Goal: Task Accomplishment & Management: Manage account settings

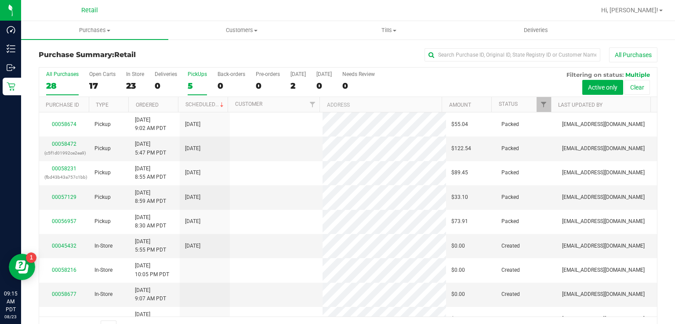
click at [189, 84] on div "5" at bounding box center [197, 86] width 19 height 10
click at [0, 0] on input "PickUps 5" at bounding box center [0, 0] width 0 height 0
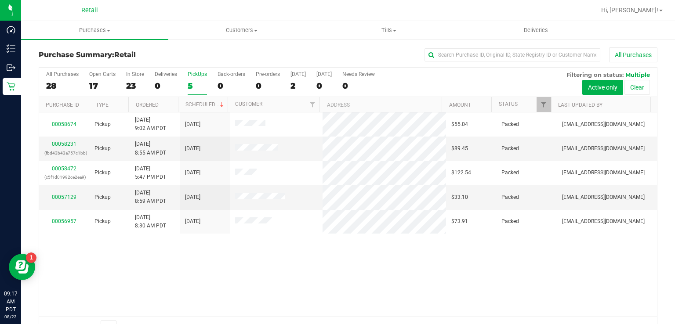
click at [190, 78] on label "PickUps 5" at bounding box center [197, 83] width 19 height 24
click at [0, 0] on input "PickUps 5" at bounding box center [0, 0] width 0 height 0
click at [196, 72] on div "PickUps" at bounding box center [197, 74] width 19 height 6
click at [0, 0] on input "PickUps 5" at bounding box center [0, 0] width 0 height 0
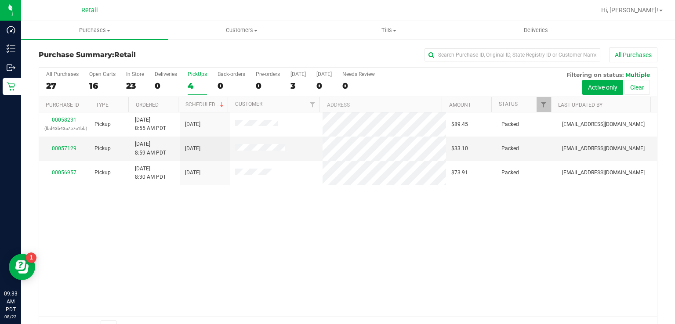
click at [196, 83] on div "4" at bounding box center [197, 86] width 19 height 10
click at [0, 0] on input "PickUps 4" at bounding box center [0, 0] width 0 height 0
click at [191, 83] on div "3" at bounding box center [197, 86] width 19 height 10
click at [0, 0] on input "PickUps 3" at bounding box center [0, 0] width 0 height 0
click at [195, 79] on label "PickUps 3" at bounding box center [197, 83] width 19 height 24
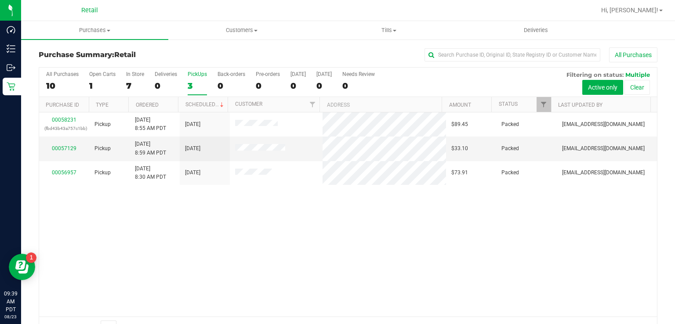
click at [0, 0] on input "PickUps 3" at bounding box center [0, 0] width 0 height 0
click at [176, 219] on div "00058231 (fbd43b43a757c1bb) Pickup [DATE] 8:55 AM PDT 8/22/2025 $89.45 Packed […" at bounding box center [347, 214] width 617 height 204
click at [190, 83] on div "3" at bounding box center [197, 86] width 19 height 10
click at [0, 0] on input "PickUps 3" at bounding box center [0, 0] width 0 height 0
click at [202, 81] on div "3" at bounding box center [197, 86] width 19 height 10
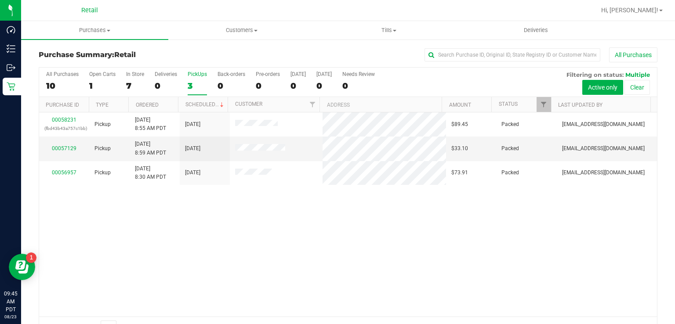
click at [0, 0] on input "PickUps 3" at bounding box center [0, 0] width 0 height 0
click at [191, 102] on link "Scheduled" at bounding box center [205, 104] width 40 height 6
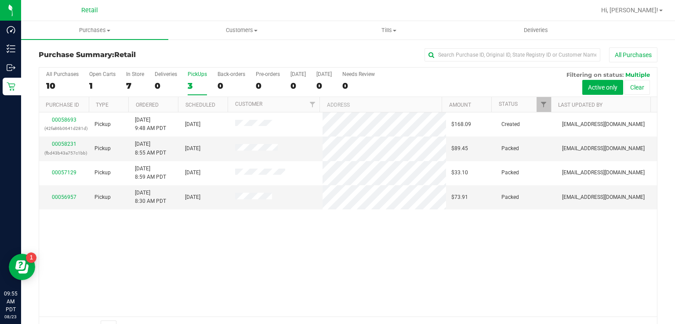
click at [188, 83] on div "3" at bounding box center [197, 86] width 19 height 10
click at [0, 0] on input "PickUps 3" at bounding box center [0, 0] width 0 height 0
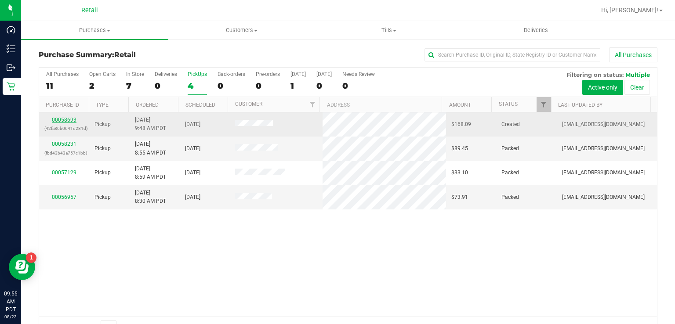
click at [63, 119] on link "00058693" at bounding box center [64, 120] width 25 height 6
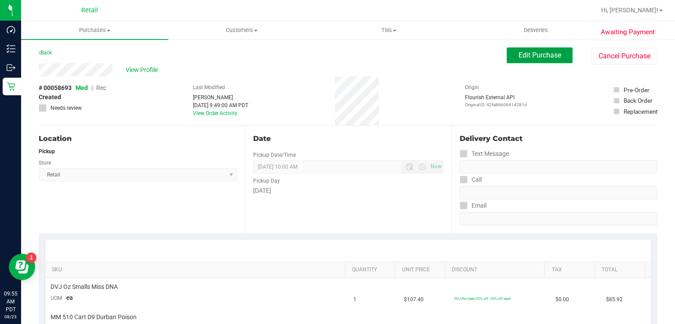
click at [526, 56] on span "Edit Purchase" at bounding box center [539, 55] width 43 height 8
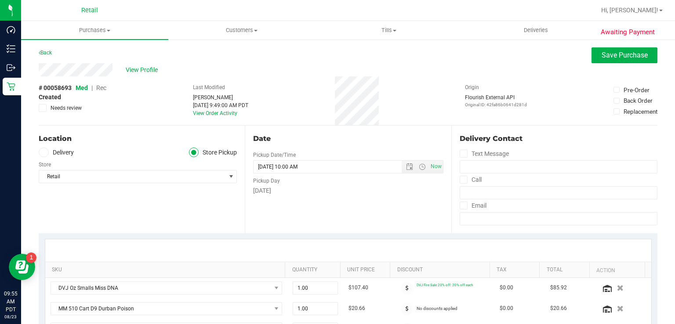
click at [104, 88] on span "Rec" at bounding box center [101, 87] width 10 height 7
click at [611, 51] on span "Save Purchase" at bounding box center [624, 55] width 46 height 8
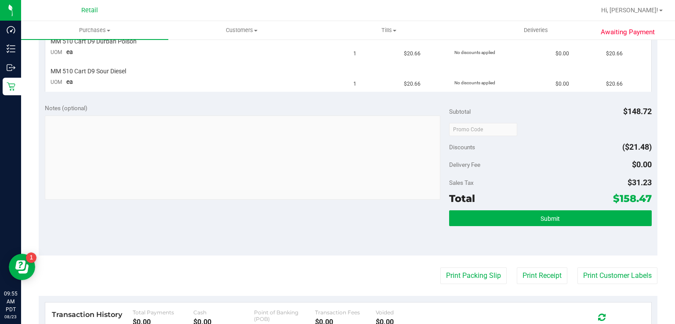
scroll to position [276, 0]
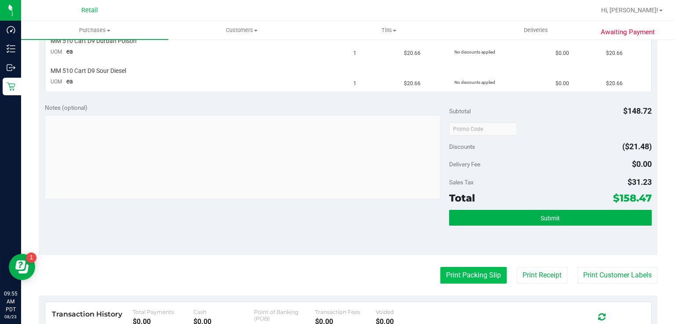
click at [451, 274] on button "Print Packing Slip" at bounding box center [473, 275] width 66 height 17
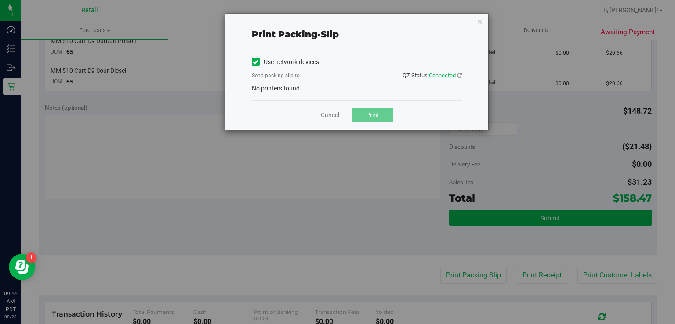
click at [269, 58] on label "Use network devices" at bounding box center [285, 62] width 67 height 9
click at [0, 0] on input "Use network devices" at bounding box center [0, 0] width 0 height 0
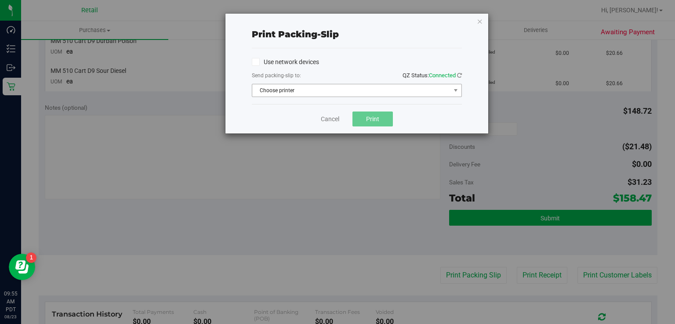
click at [277, 90] on span "Choose printer" at bounding box center [351, 90] width 198 height 12
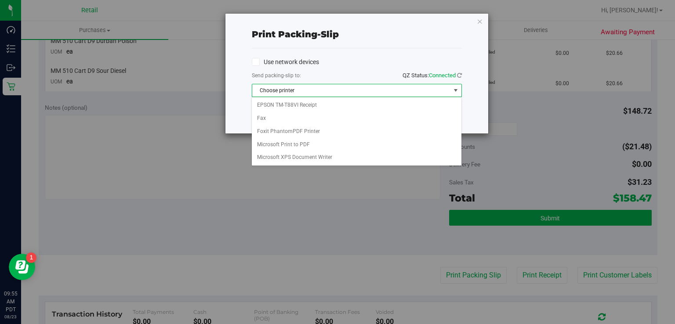
click at [276, 91] on span "Choose printer" at bounding box center [351, 90] width 198 height 12
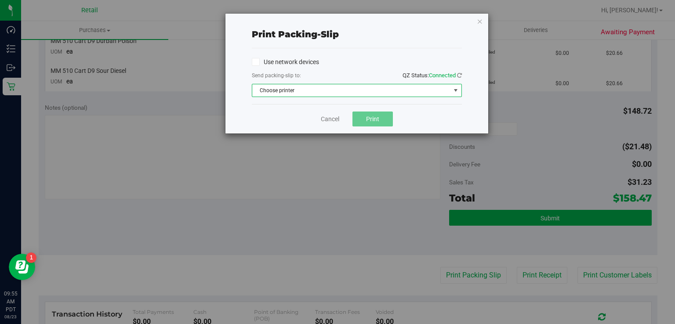
click at [331, 91] on span "Choose printer" at bounding box center [351, 90] width 198 height 12
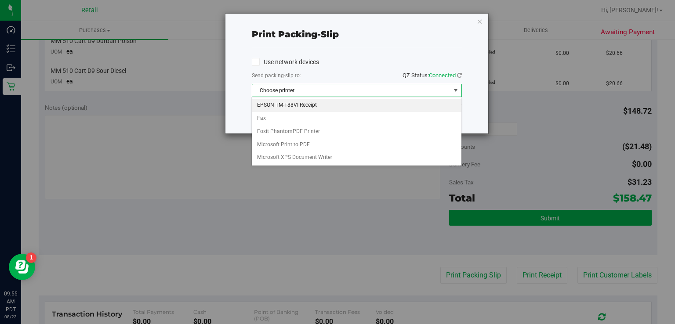
click at [295, 105] on li "EPSON TM-T88VI Receipt" at bounding box center [356, 105] width 209 height 13
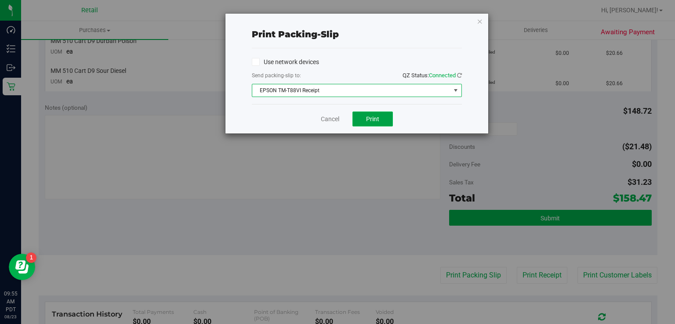
click at [375, 125] on button "Print" at bounding box center [372, 119] width 40 height 15
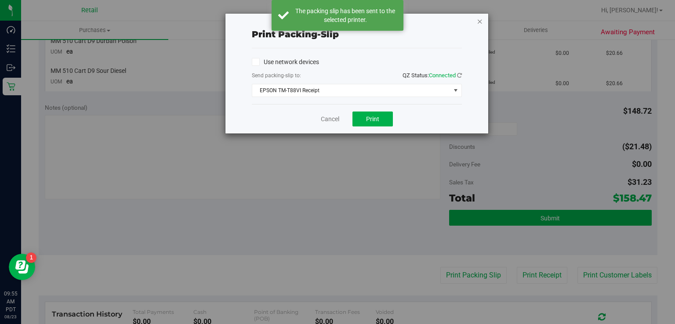
click at [482, 20] on icon "button" at bounding box center [479, 21] width 6 height 11
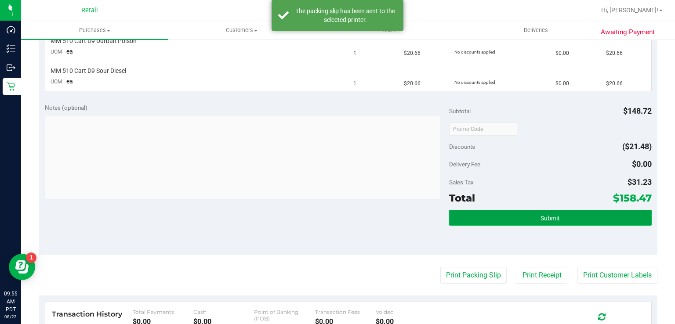
click at [544, 219] on span "Submit" at bounding box center [549, 218] width 19 height 7
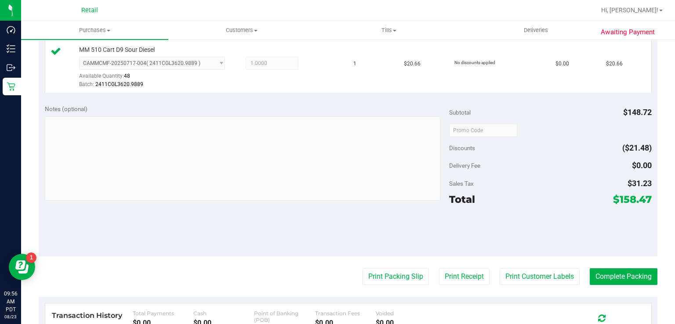
scroll to position [384, 0]
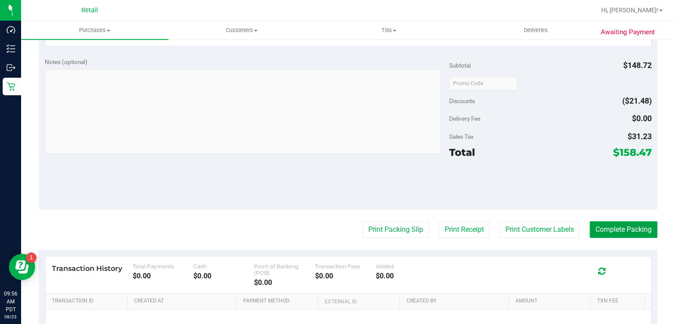
click at [610, 234] on button "Complete Packing" at bounding box center [623, 229] width 68 height 17
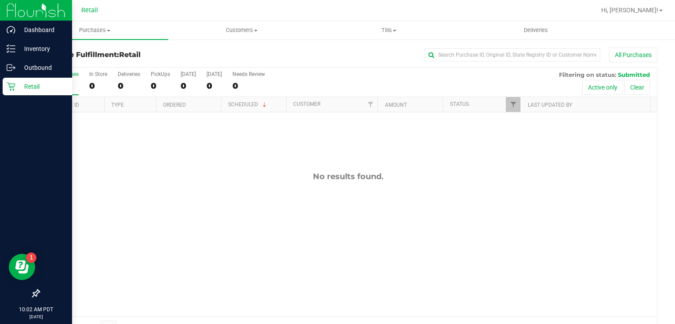
click at [0, 83] on link "Retail" at bounding box center [36, 87] width 72 height 19
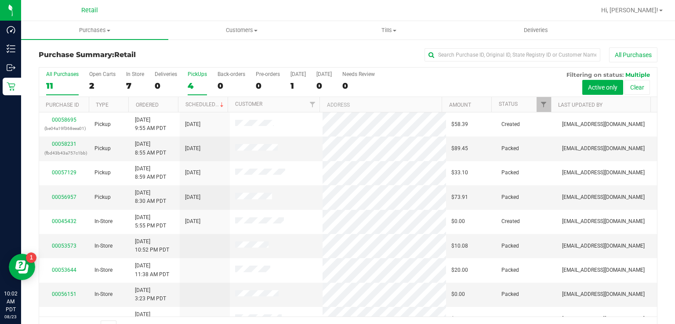
click at [195, 81] on div "4" at bounding box center [197, 86] width 19 height 10
click at [0, 0] on input "PickUps 4" at bounding box center [0, 0] width 0 height 0
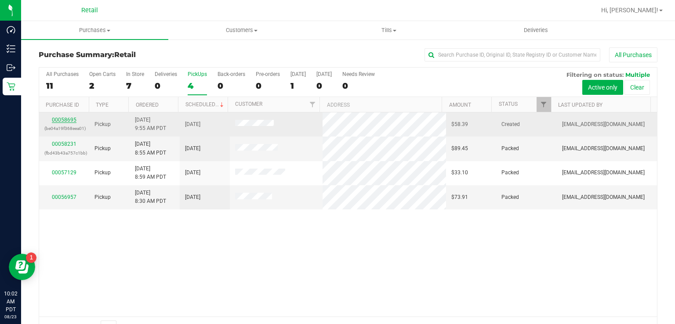
click at [61, 118] on link "00058695" at bounding box center [64, 120] width 25 height 6
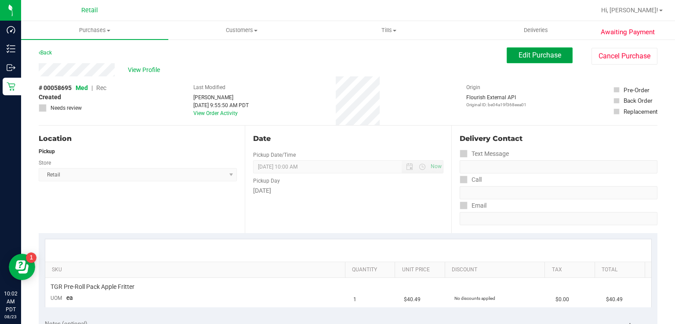
click at [525, 50] on button "Edit Purchase" at bounding box center [539, 55] width 66 height 16
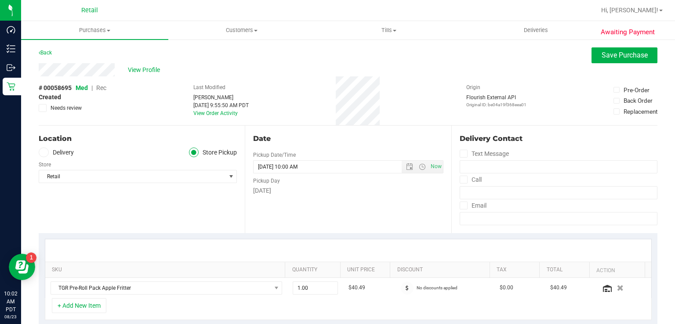
click at [97, 89] on span "Rec" at bounding box center [101, 87] width 10 height 7
click at [608, 57] on span "Save Purchase" at bounding box center [624, 55] width 46 height 8
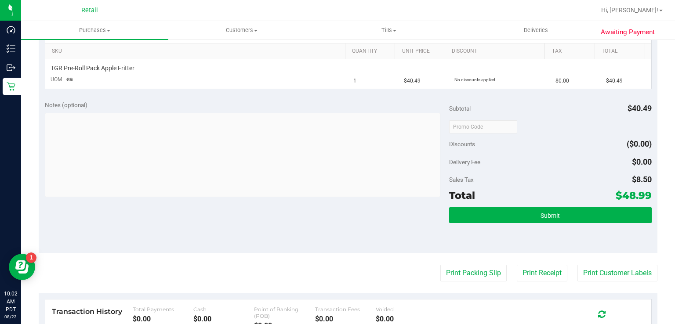
scroll to position [235, 0]
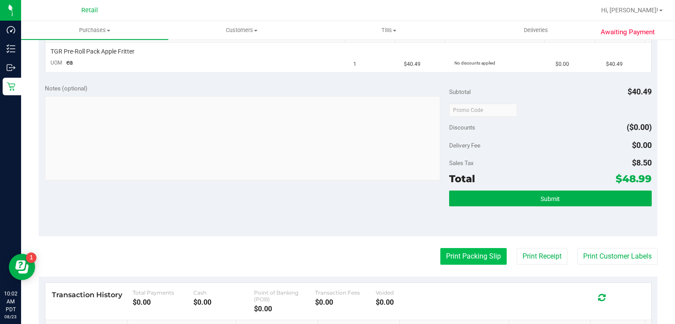
click at [459, 256] on button "Print Packing Slip" at bounding box center [473, 256] width 66 height 17
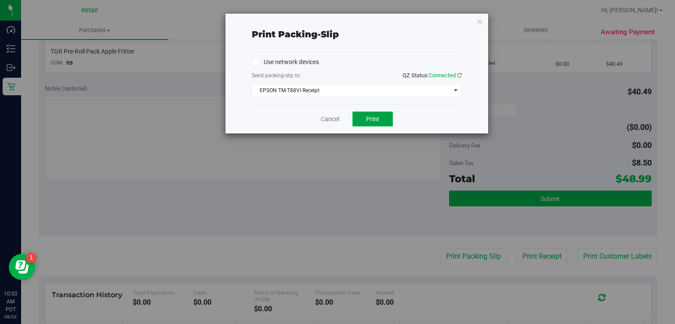
click at [374, 119] on span "Print" at bounding box center [372, 119] width 13 height 7
click at [476, 16] on icon "button" at bounding box center [479, 21] width 6 height 11
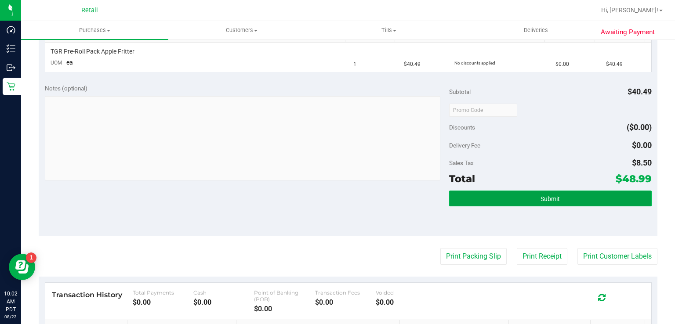
click at [538, 191] on button "Submit" at bounding box center [550, 199] width 202 height 16
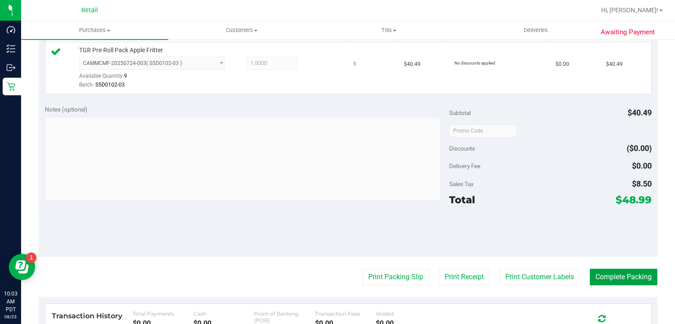
click at [621, 277] on button "Complete Packing" at bounding box center [623, 277] width 68 height 17
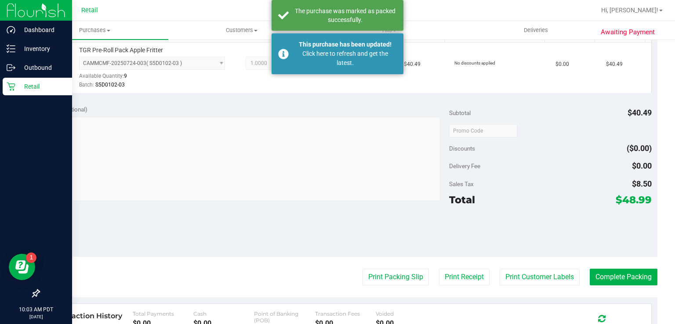
click at [16, 86] on p "Retail" at bounding box center [41, 86] width 53 height 11
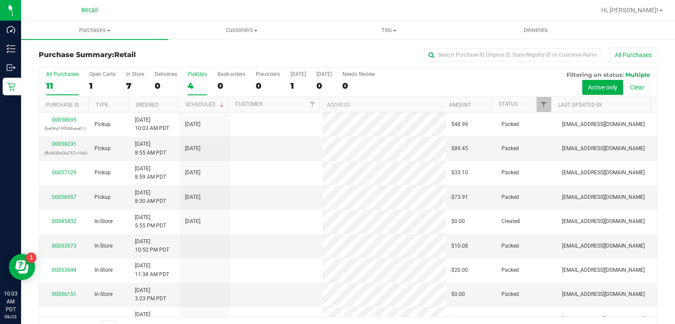
click at [198, 76] on div "PickUps" at bounding box center [197, 74] width 19 height 6
click at [0, 0] on input "PickUps 4" at bounding box center [0, 0] width 0 height 0
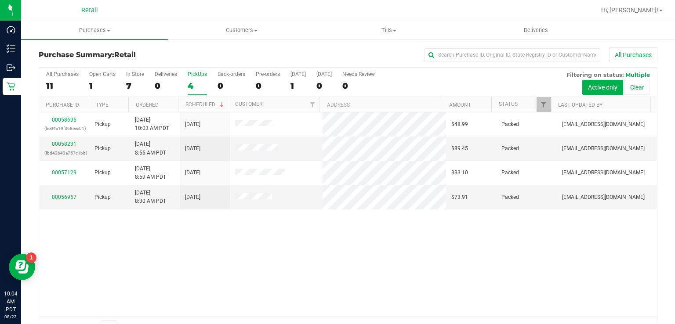
click at [196, 79] on label "PickUps 4" at bounding box center [197, 83] width 19 height 24
click at [0, 0] on input "PickUps 4" at bounding box center [0, 0] width 0 height 0
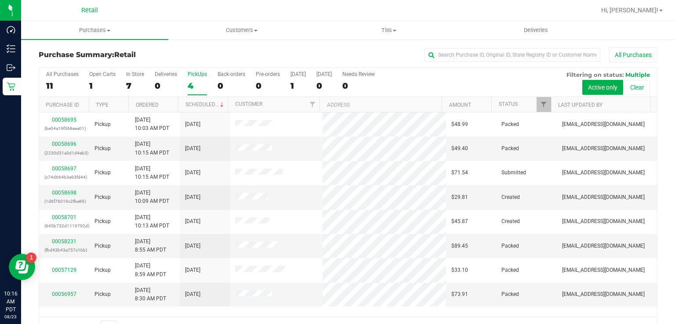
click at [188, 76] on div "PickUps" at bounding box center [197, 74] width 19 height 6
click at [0, 0] on input "PickUps 4" at bounding box center [0, 0] width 0 height 0
click at [64, 195] on div "00058698 (1d6f76019c2fbe89)" at bounding box center [64, 197] width 40 height 17
click at [61, 192] on link "00058698" at bounding box center [64, 193] width 25 height 6
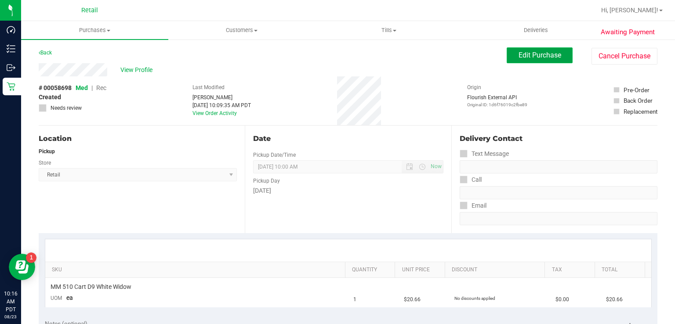
click at [533, 52] on span "Edit Purchase" at bounding box center [539, 55] width 43 height 8
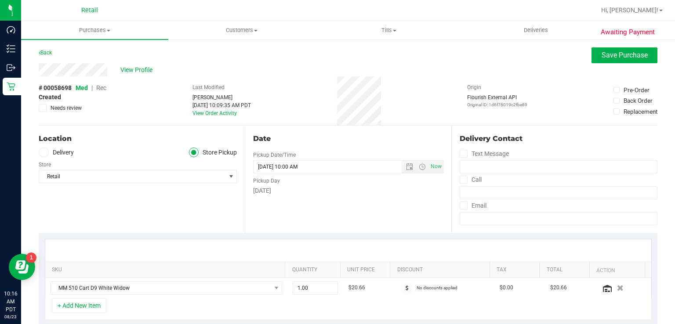
click at [101, 91] on span "Rec" at bounding box center [101, 87] width 10 height 7
click at [606, 56] on span "Save Purchase" at bounding box center [624, 55] width 46 height 8
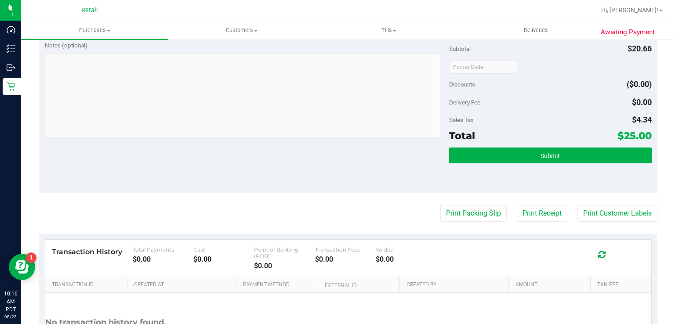
scroll to position [284, 0]
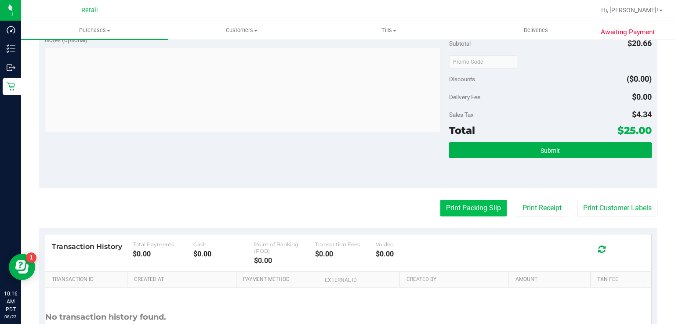
click at [453, 211] on button "Print Packing Slip" at bounding box center [473, 208] width 66 height 17
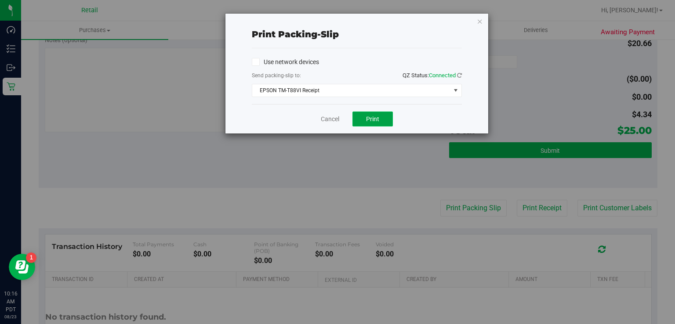
click at [371, 116] on span "Print" at bounding box center [372, 119] width 13 height 7
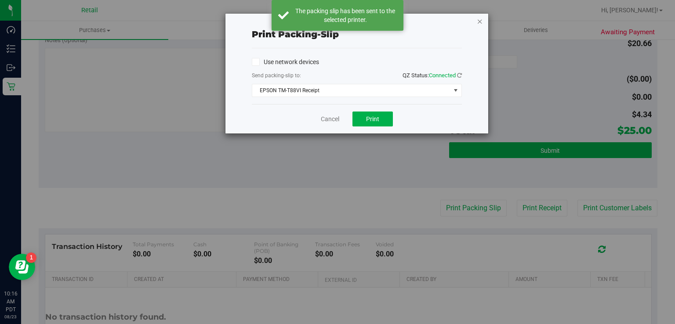
click at [481, 18] on icon "button" at bounding box center [479, 21] width 6 height 11
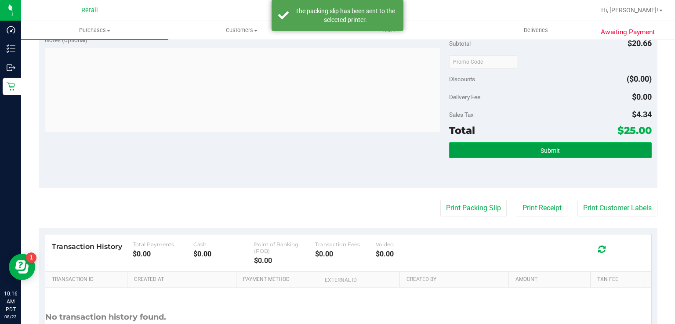
click at [519, 149] on button "Submit" at bounding box center [550, 150] width 202 height 16
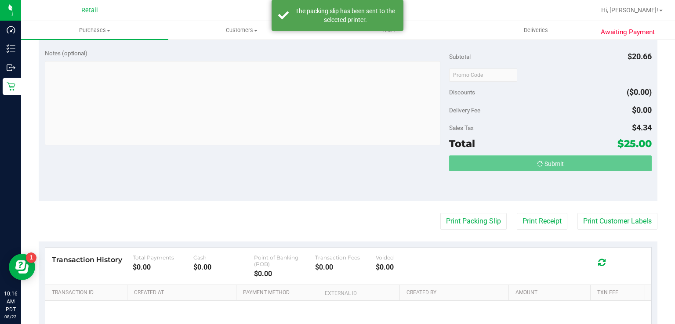
scroll to position [257, 0]
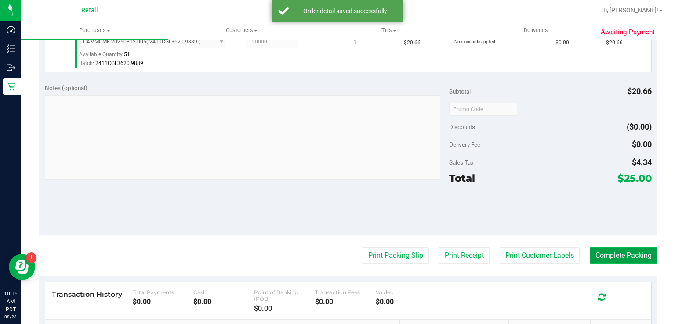
click at [622, 256] on button "Complete Packing" at bounding box center [623, 255] width 68 height 17
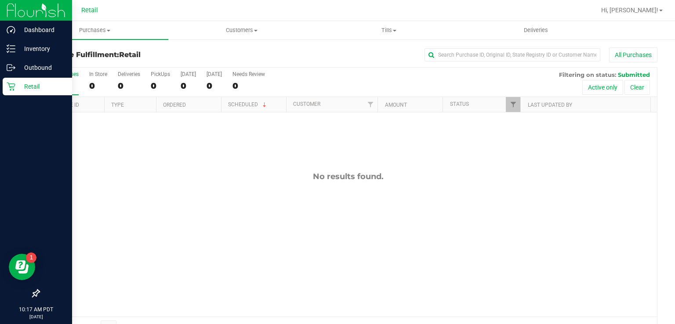
click at [8, 91] on div "Retail" at bounding box center [37, 87] width 69 height 18
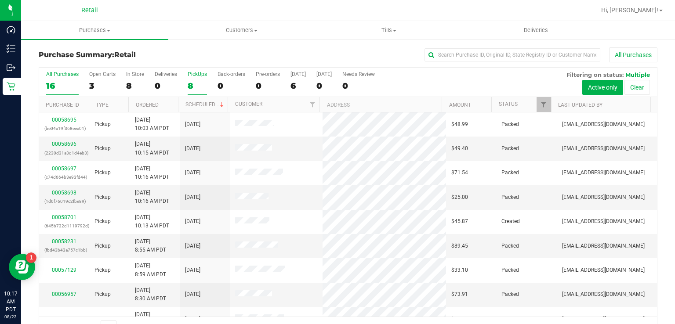
click at [196, 84] on div "8" at bounding box center [197, 86] width 19 height 10
click at [0, 0] on input "PickUps 8" at bounding box center [0, 0] width 0 height 0
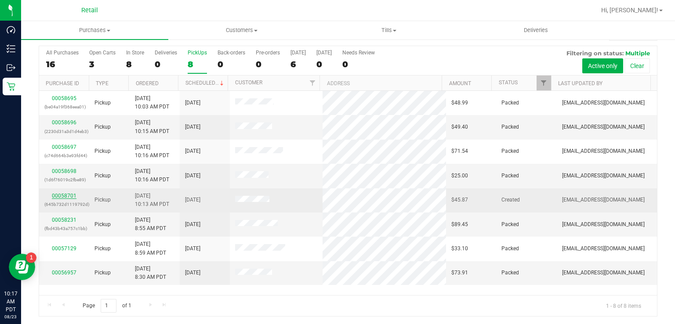
click at [59, 193] on link "00058701" at bounding box center [64, 196] width 25 height 6
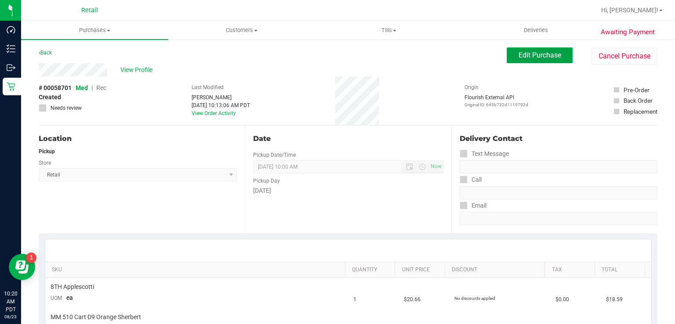
click at [530, 53] on span "Edit Purchase" at bounding box center [539, 55] width 43 height 8
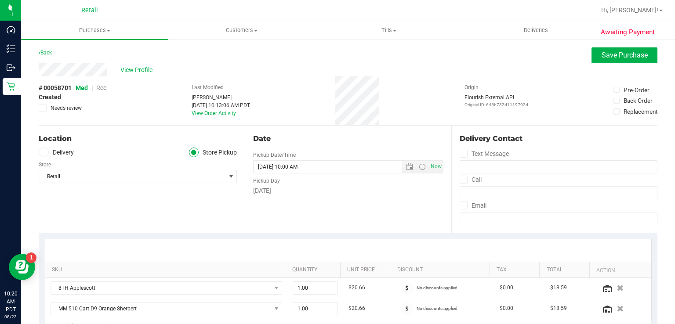
click at [104, 90] on span "Rec" at bounding box center [101, 87] width 10 height 7
click at [629, 54] on span "Save Purchase" at bounding box center [624, 55] width 46 height 8
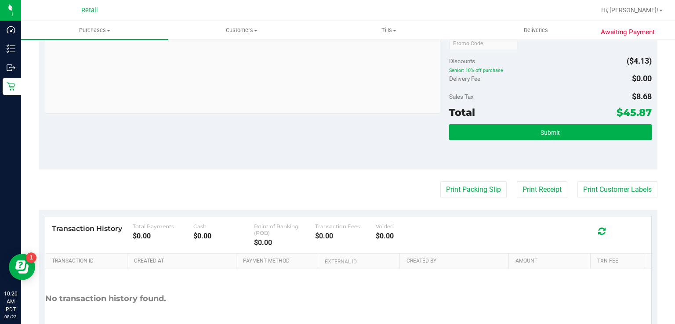
scroll to position [341, 0]
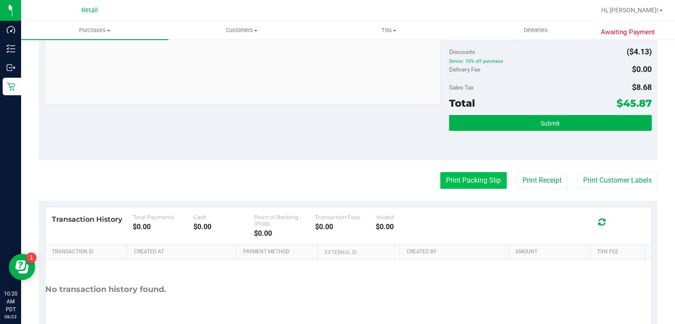
click at [468, 180] on button "Print Packing Slip" at bounding box center [473, 180] width 66 height 17
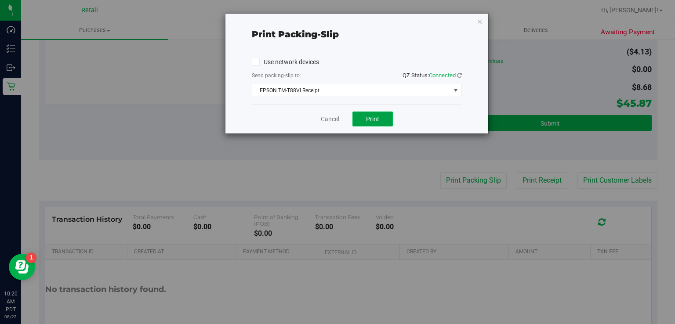
click at [377, 112] on button "Print" at bounding box center [372, 119] width 40 height 15
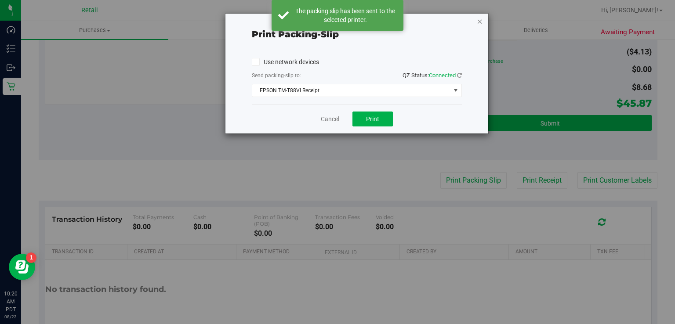
click at [478, 18] on icon "button" at bounding box center [479, 21] width 6 height 11
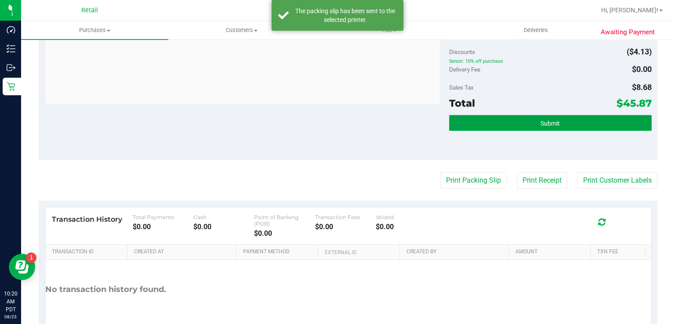
click at [524, 123] on button "Submit" at bounding box center [550, 123] width 202 height 16
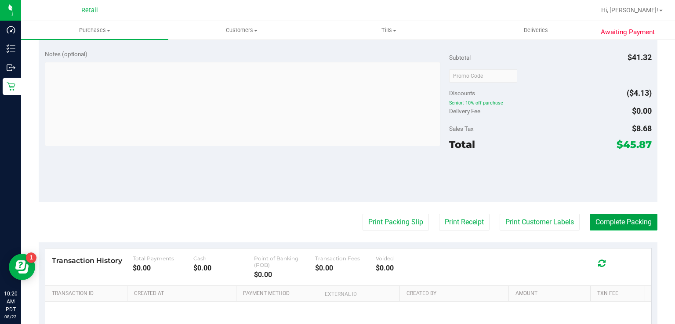
click at [621, 224] on button "Complete Packing" at bounding box center [623, 222] width 68 height 17
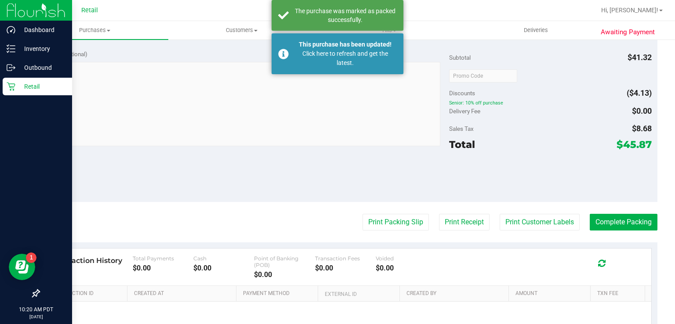
click at [0, 84] on link "Retail" at bounding box center [36, 87] width 72 height 19
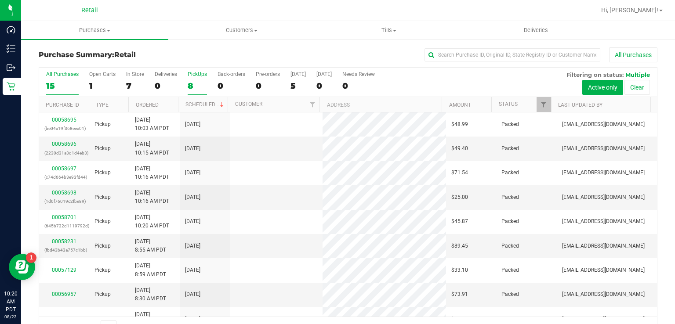
click at [196, 75] on div "PickUps" at bounding box center [197, 74] width 19 height 6
click at [0, 0] on input "PickUps 8" at bounding box center [0, 0] width 0 height 0
click at [199, 90] on div "8" at bounding box center [197, 86] width 19 height 10
click at [0, 0] on input "PickUps 8" at bounding box center [0, 0] width 0 height 0
